Goal: Task Accomplishment & Management: Use online tool/utility

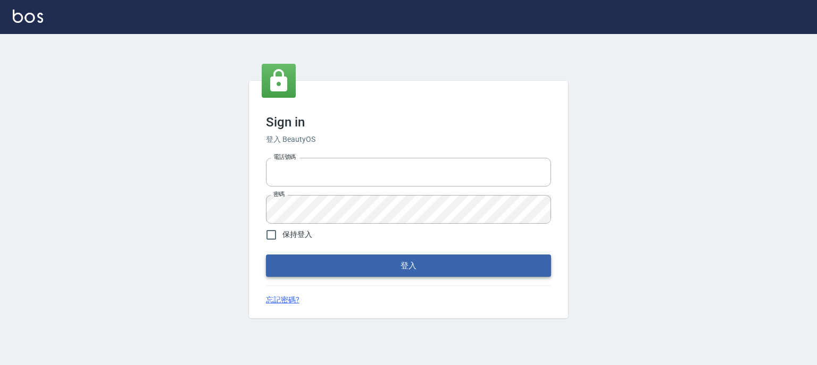
type input "0952331713"
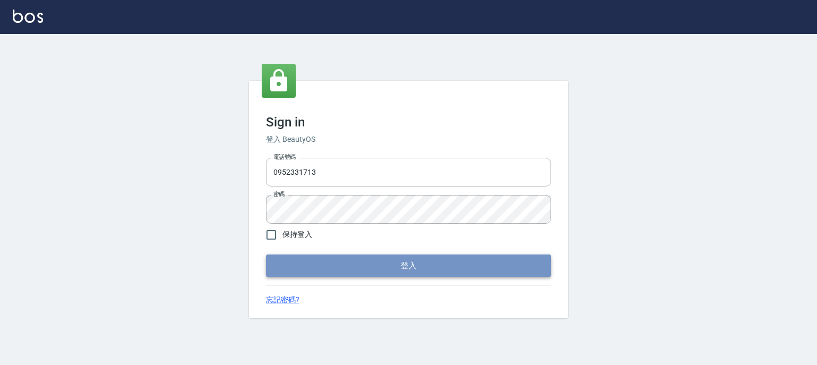
click at [403, 259] on button "登入" at bounding box center [408, 266] width 285 height 22
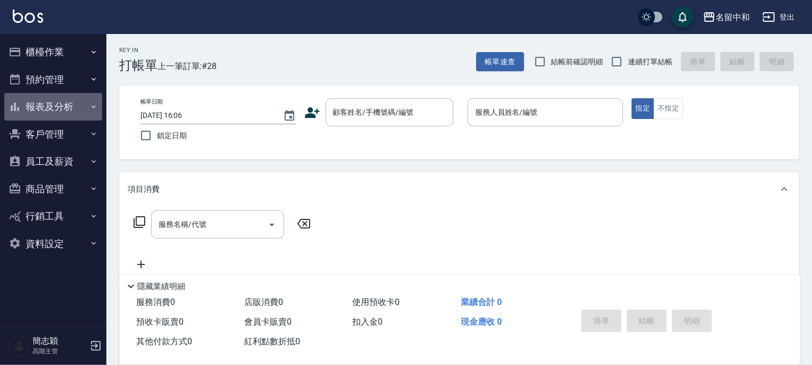
click at [91, 107] on icon "button" at bounding box center [93, 107] width 9 height 9
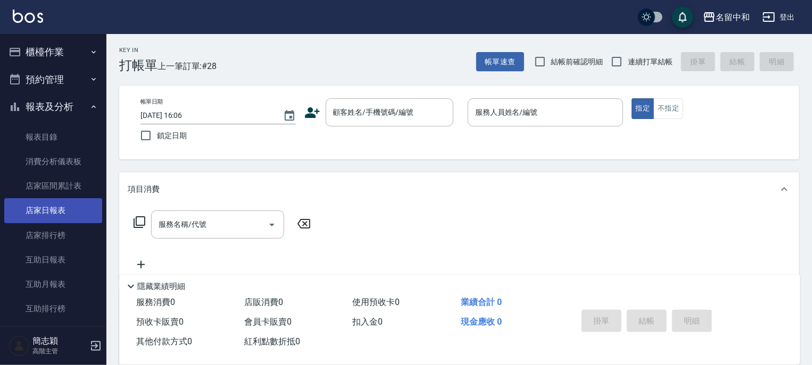
click at [55, 211] on link "店家日報表" at bounding box center [53, 210] width 98 height 24
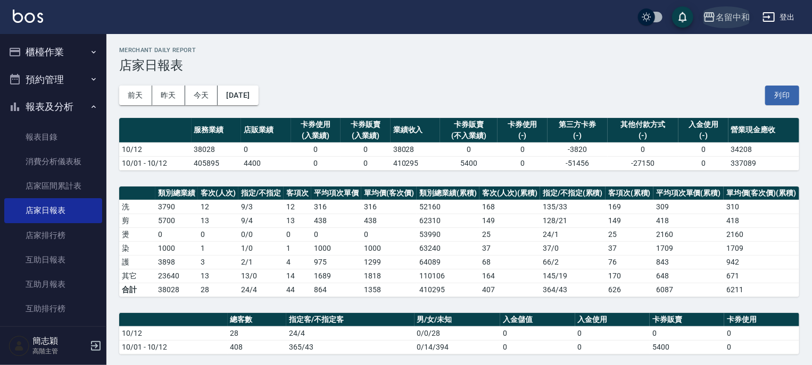
click at [707, 13] on icon "button" at bounding box center [709, 17] width 11 height 10
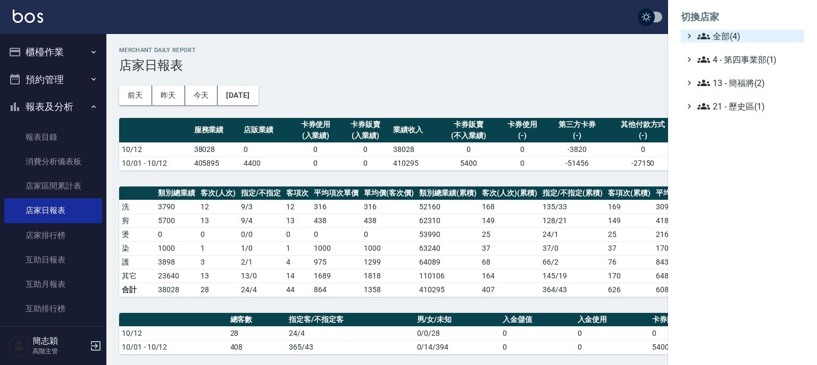
click at [699, 38] on icon at bounding box center [703, 36] width 13 height 6
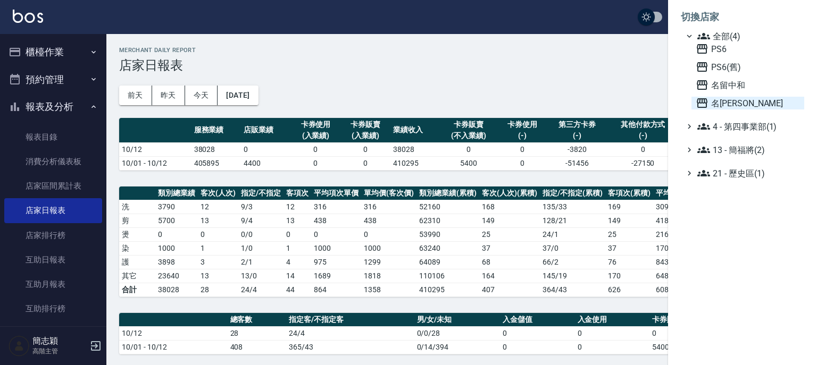
click at [698, 101] on icon at bounding box center [702, 103] width 13 height 13
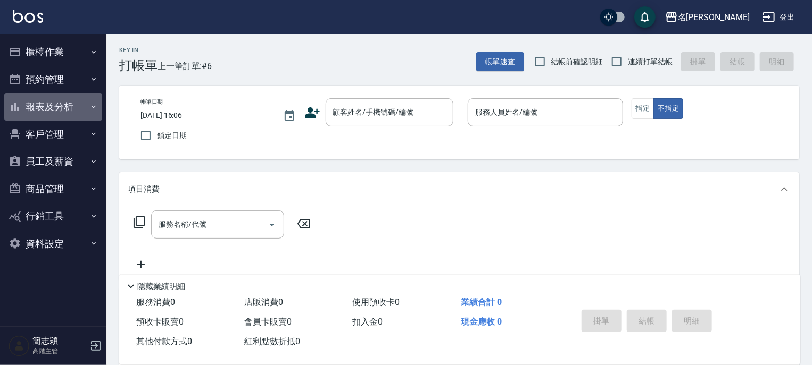
click at [90, 105] on icon "button" at bounding box center [93, 107] width 9 height 9
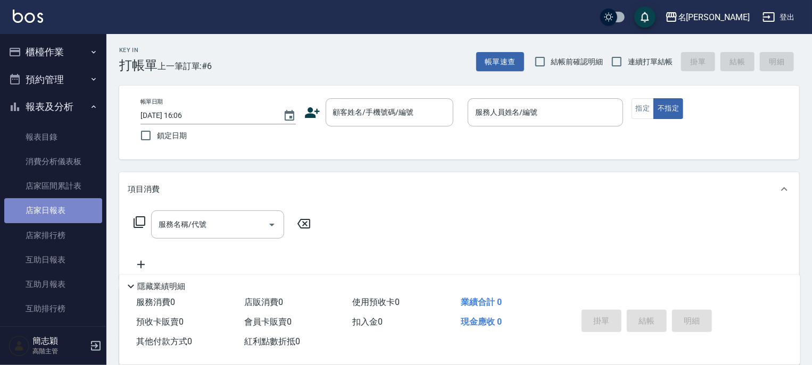
click at [55, 210] on link "店家日報表" at bounding box center [53, 210] width 98 height 24
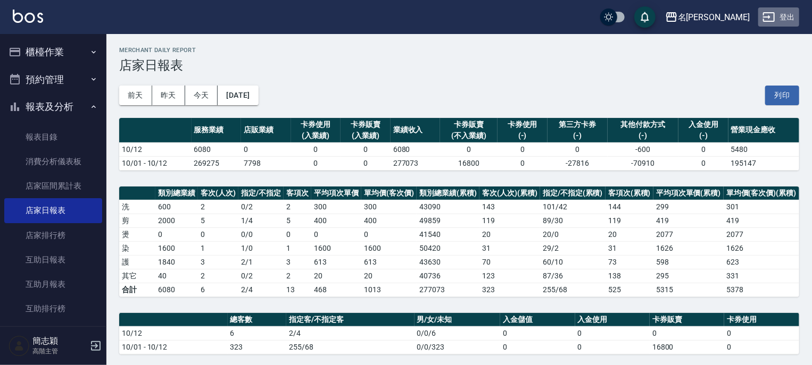
click at [791, 15] on button "登出" at bounding box center [778, 17] width 41 height 20
